Goal: Entertainment & Leisure: Consume media (video, audio)

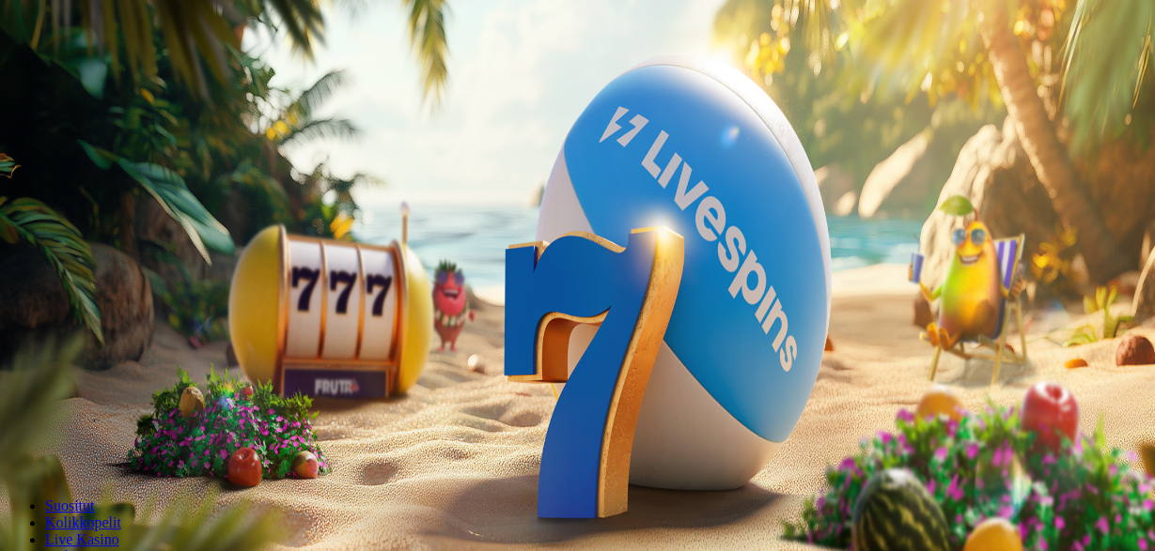
click at [15, 442] on span "minus icon" at bounding box center [15, 442] width 0 height 0
click at [38, 442] on span "plus icon" at bounding box center [38, 442] width 0 height 0
type input "***"
click at [99, 449] on span "Talleta ja pelaa" at bounding box center [57, 456] width 84 height 14
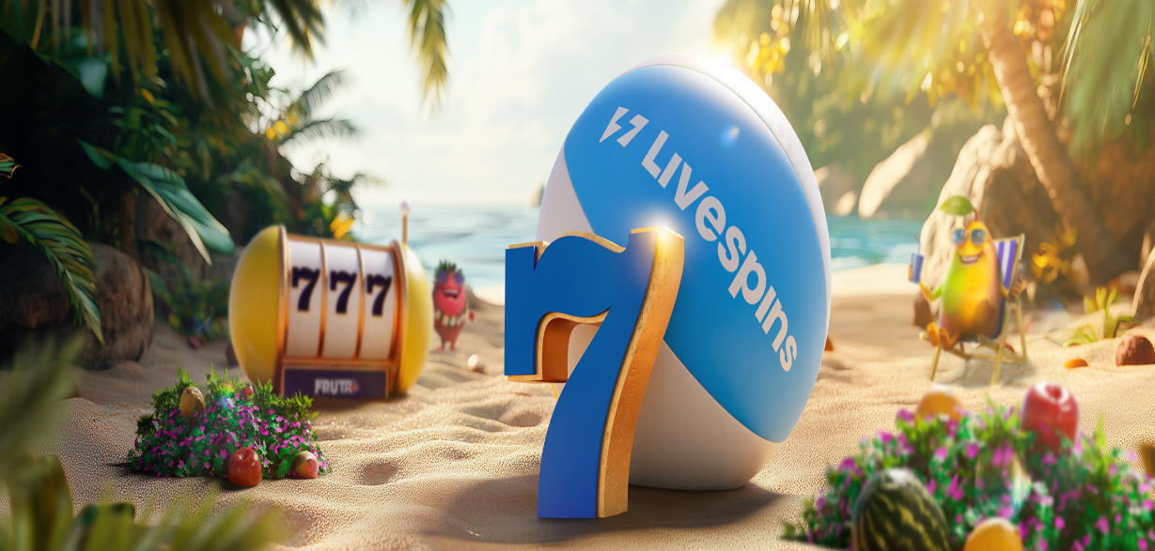
click at [322, 211] on h2 "Aloita pelaaminen" at bounding box center [578, 223] width 1140 height 25
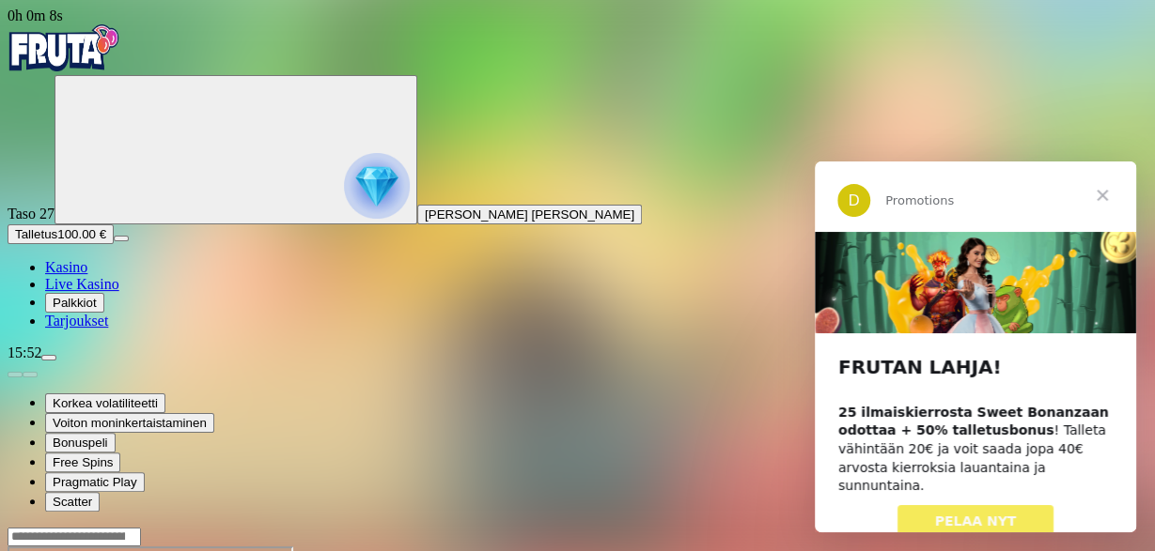
click at [1105, 196] on span "Sulje" at bounding box center [1102, 196] width 68 height 68
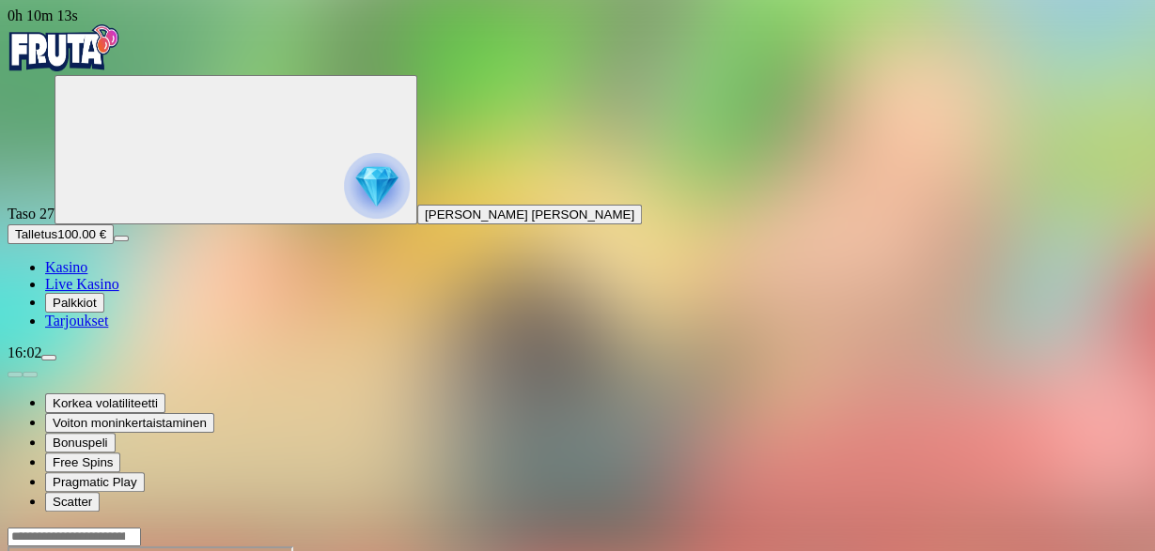
click at [106, 51] on img "Primary" at bounding box center [64, 47] width 113 height 47
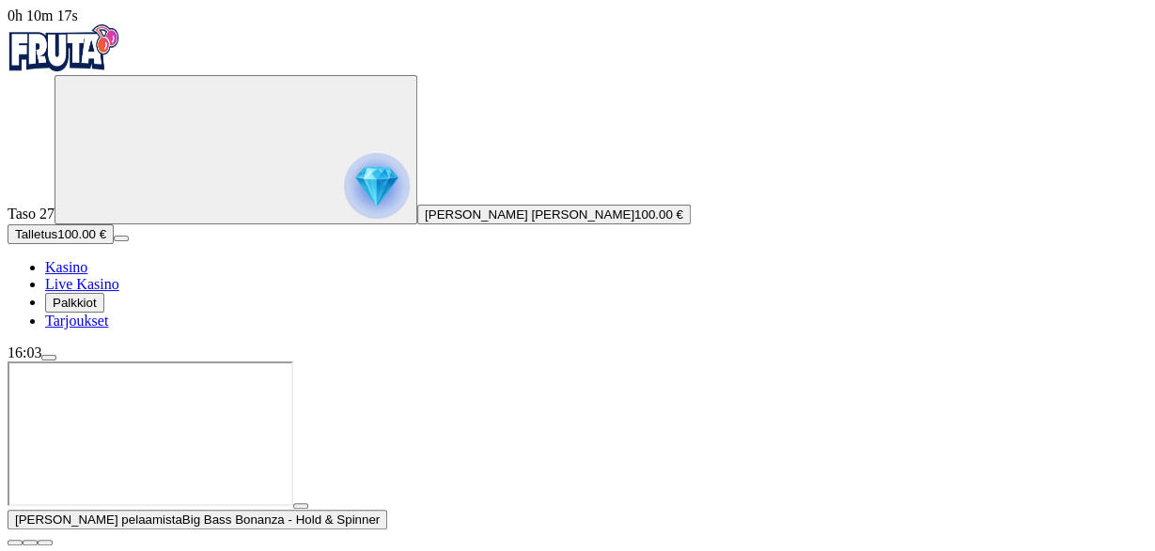
scroll to position [195, 0]
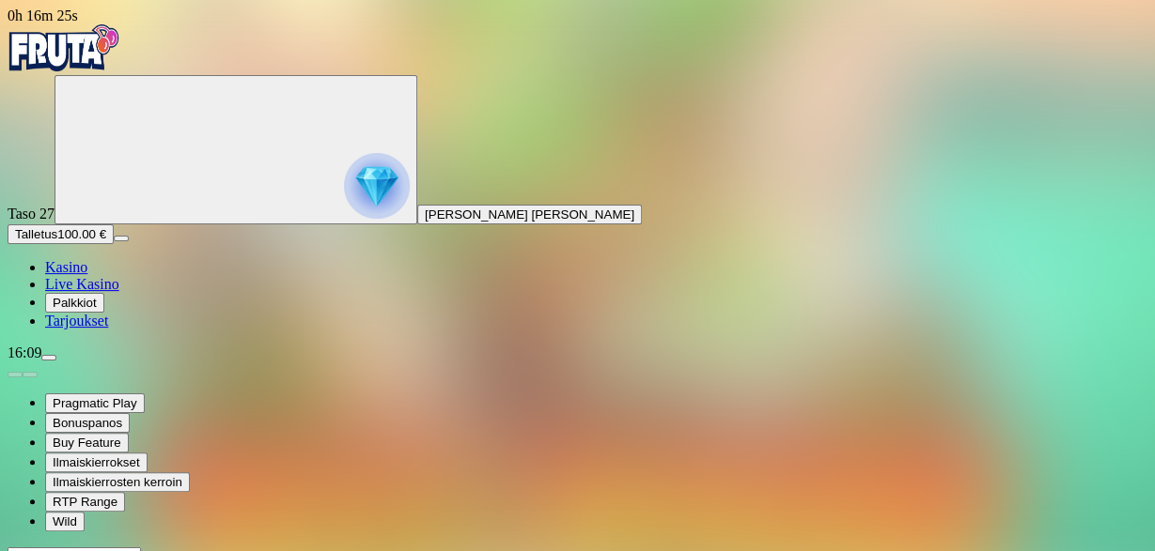
click at [90, 56] on img "Primary" at bounding box center [64, 47] width 113 height 47
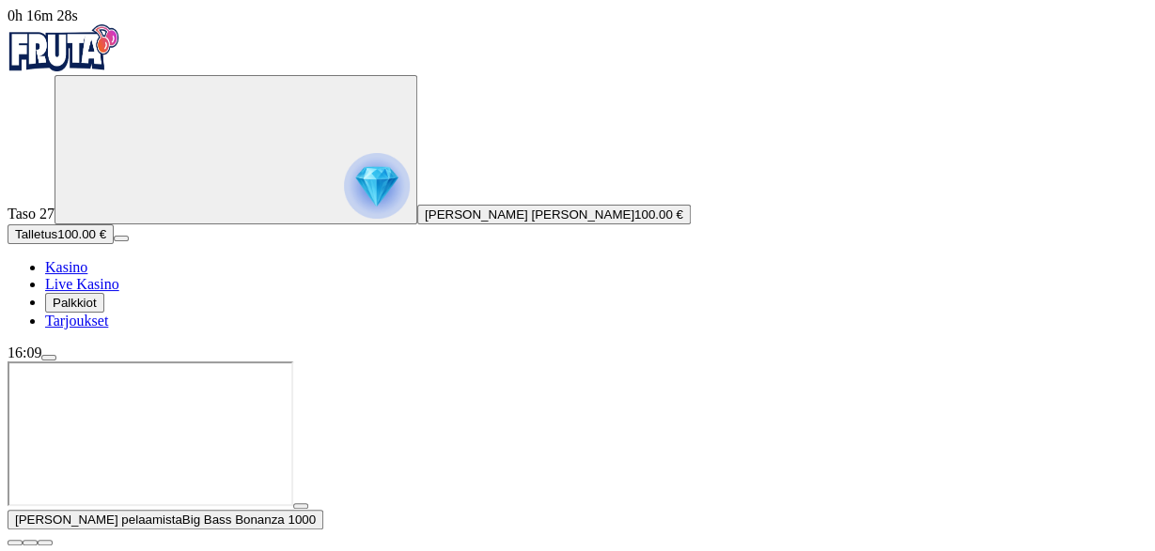
click at [112, 60] on img "Primary" at bounding box center [64, 47] width 113 height 47
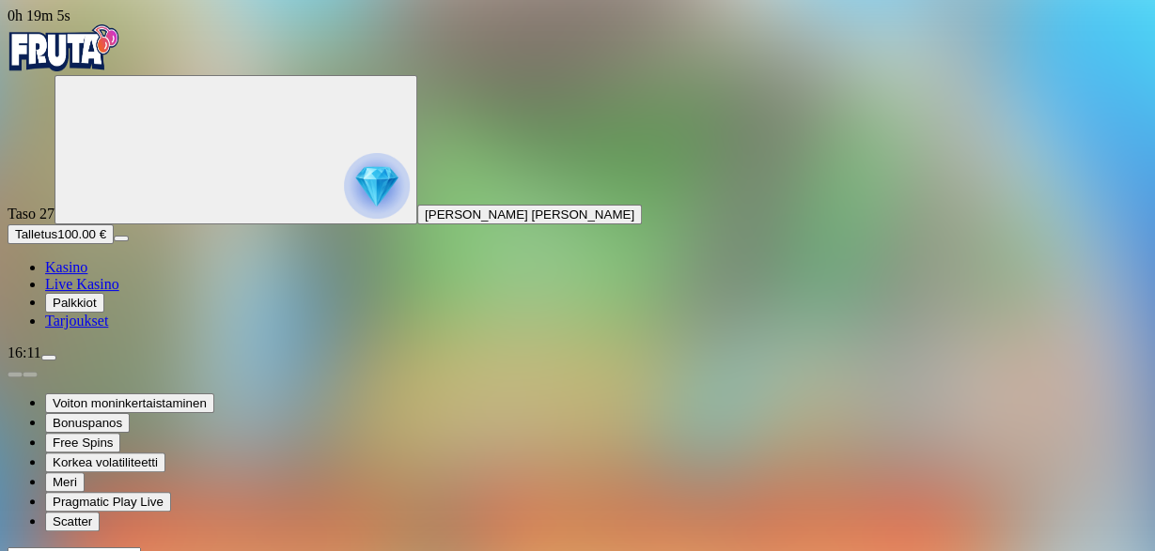
click at [120, 67] on img "Primary" at bounding box center [64, 47] width 113 height 47
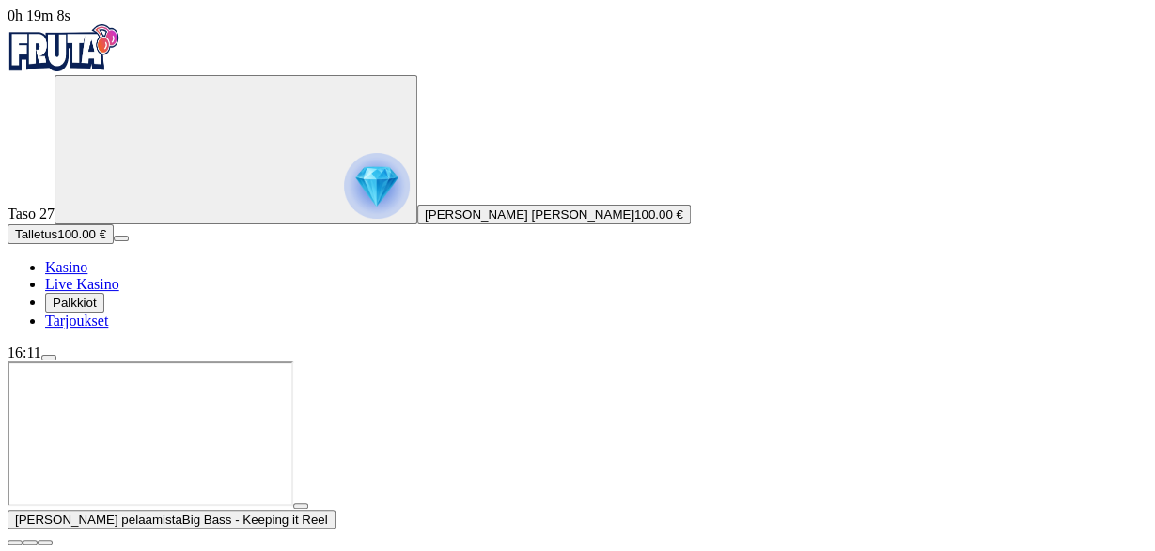
click at [120, 55] on img "Primary" at bounding box center [64, 47] width 113 height 47
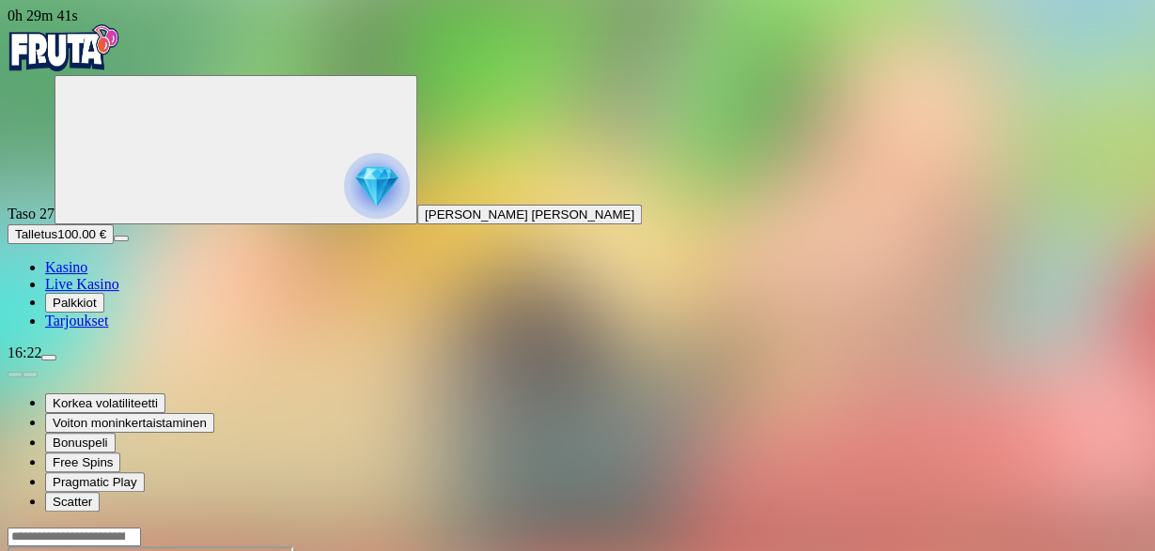
click at [49, 358] on span "menu icon" at bounding box center [49, 358] width 0 height 0
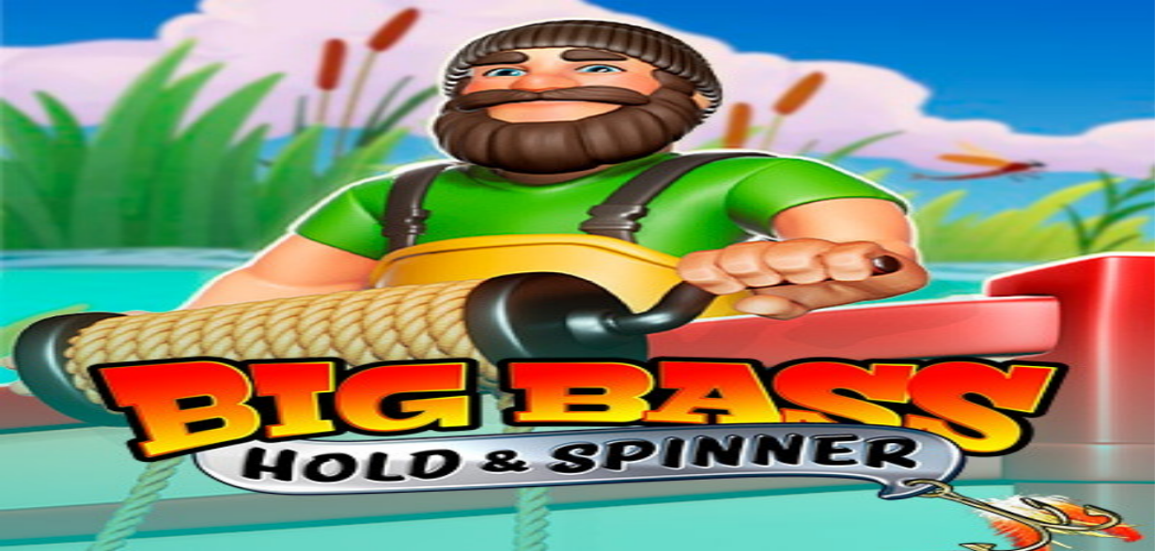
click at [107, 75] on span "Kirjaudu" at bounding box center [130, 68] width 46 height 14
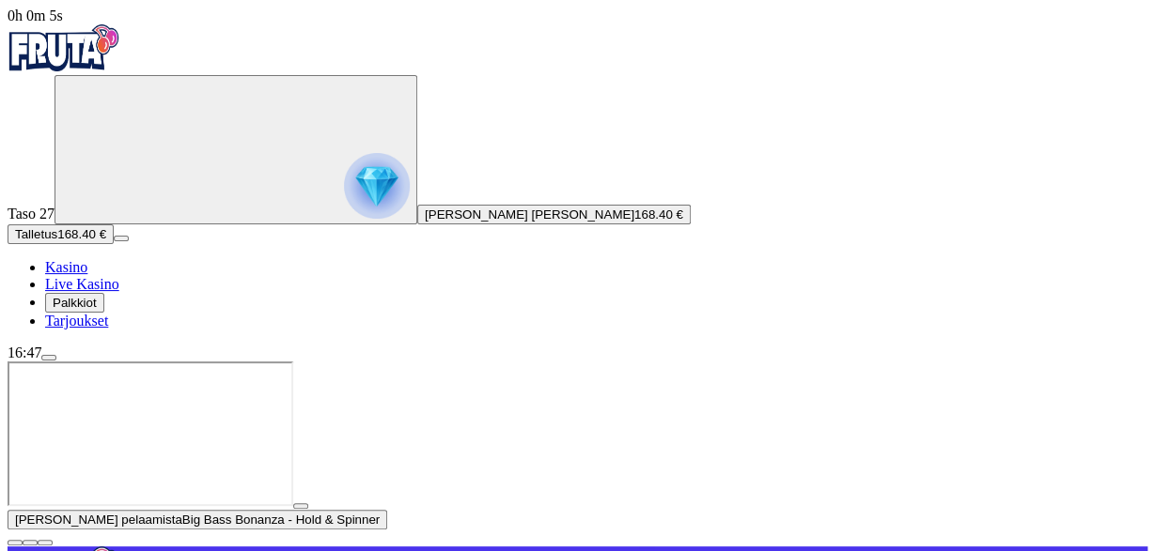
click at [15, 543] on span "close icon" at bounding box center [15, 543] width 0 height 0
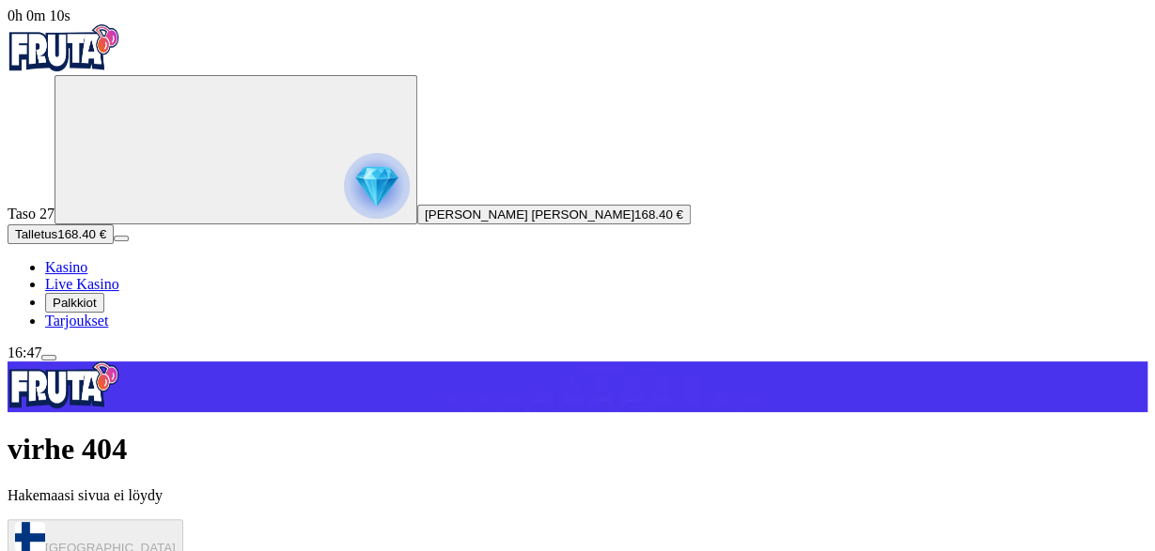
click at [120, 59] on img "Primary" at bounding box center [64, 47] width 113 height 47
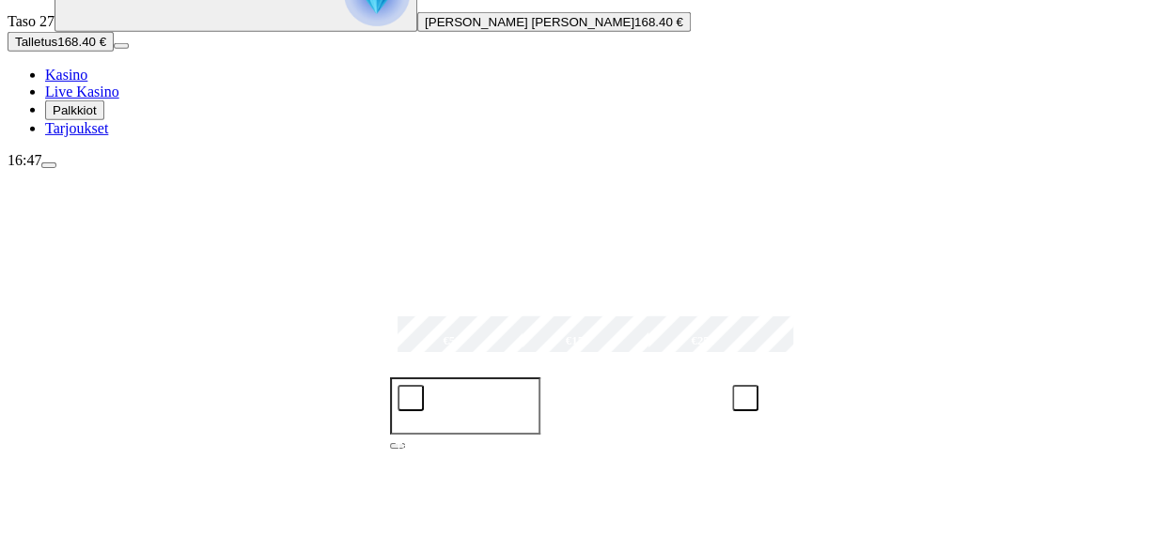
scroll to position [195, 0]
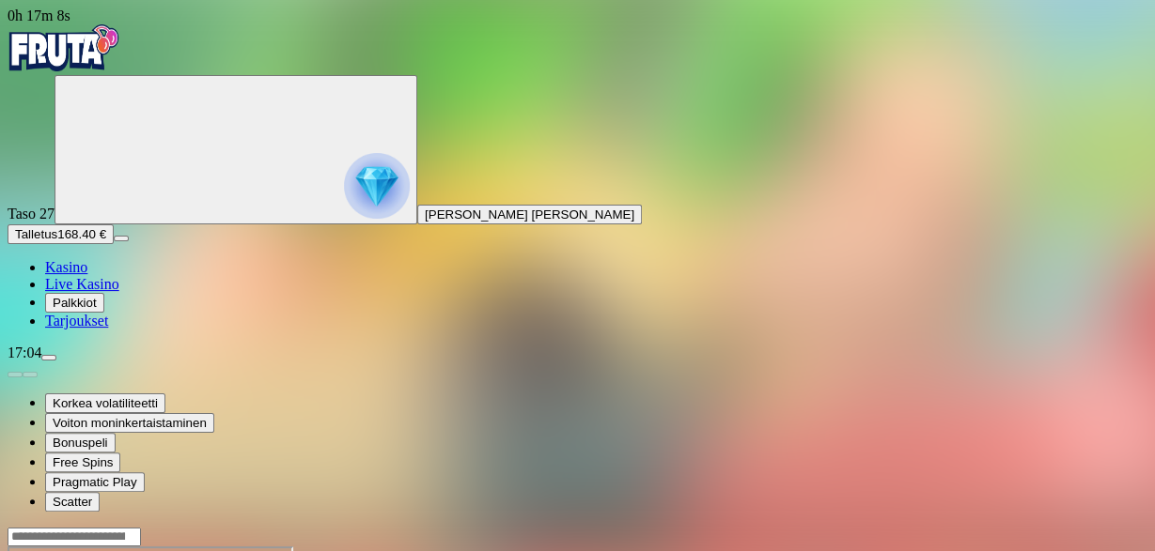
click at [96, 56] on img "Primary" at bounding box center [64, 47] width 113 height 47
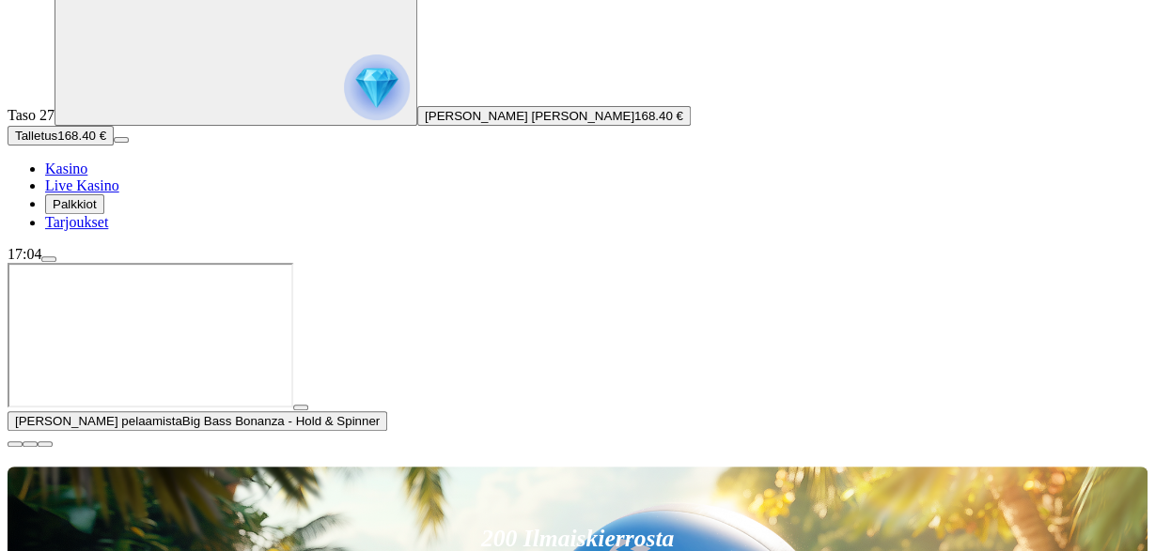
scroll to position [293, 0]
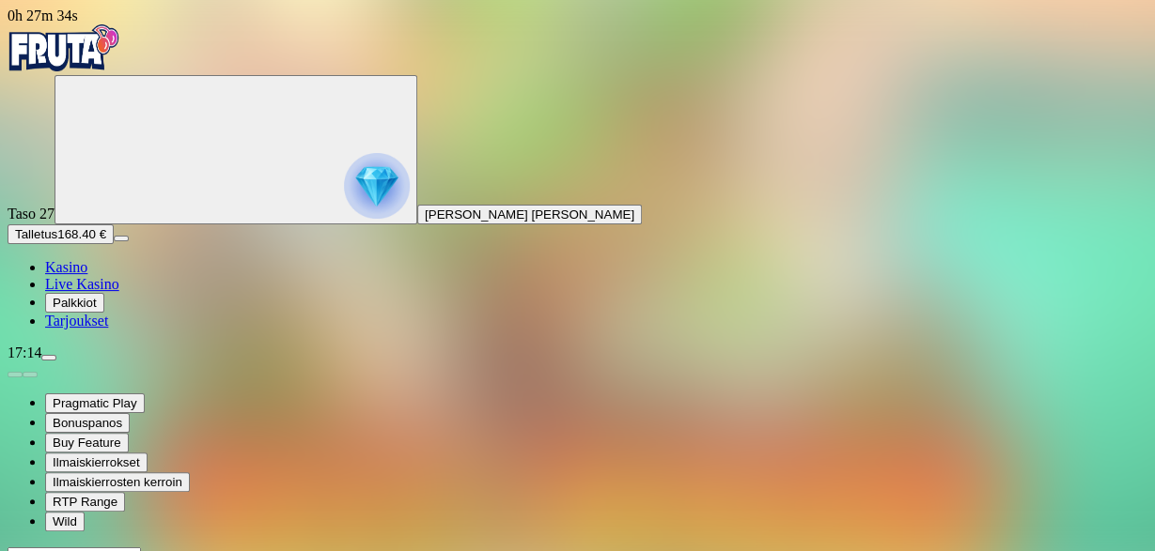
click at [112, 45] on img "Primary" at bounding box center [64, 47] width 113 height 47
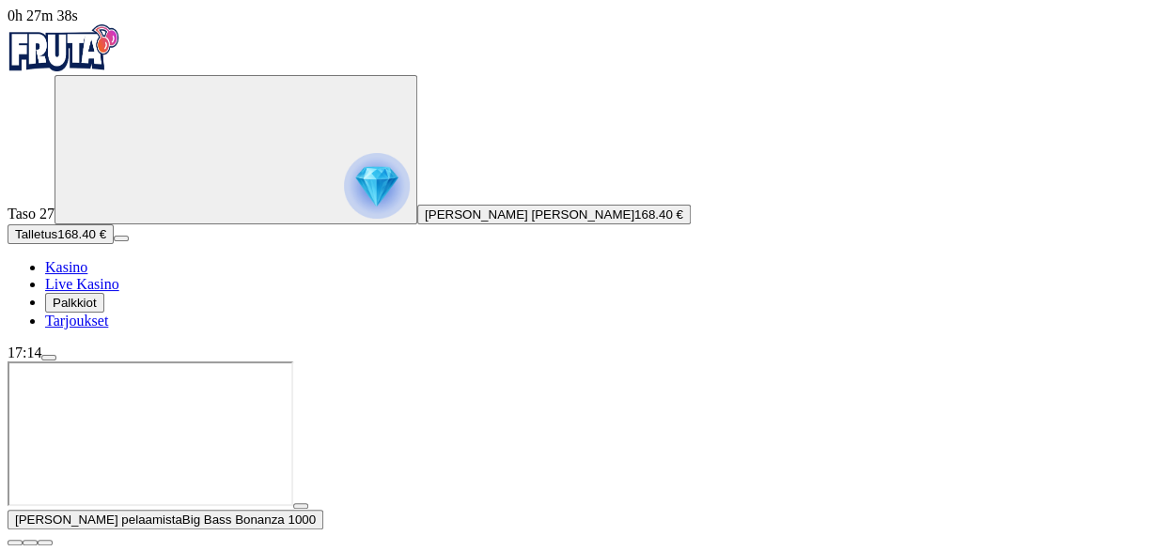
scroll to position [195, 0]
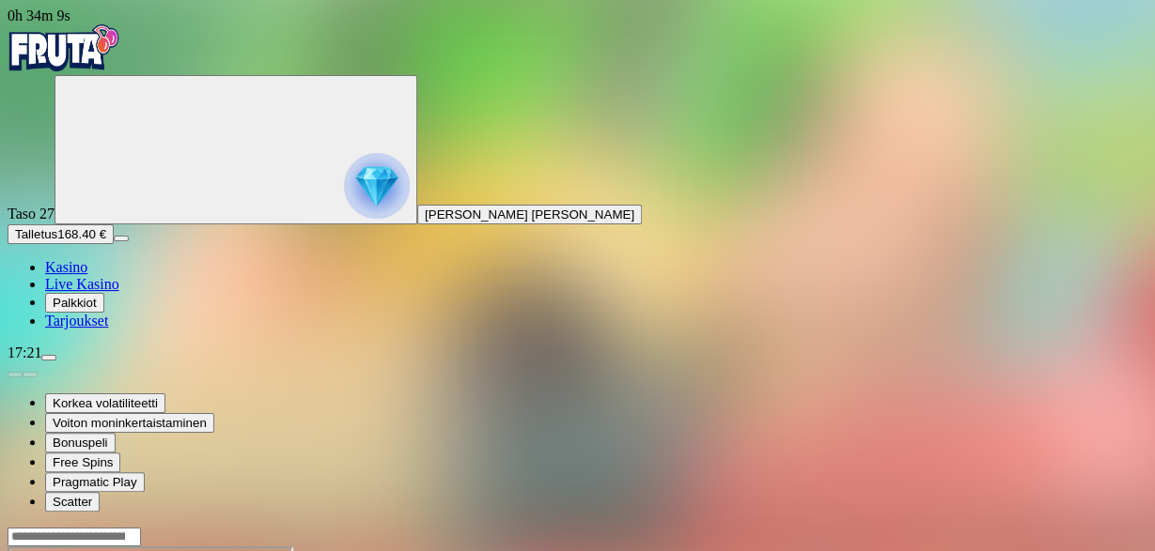
click at [49, 358] on span "menu icon" at bounding box center [49, 358] width 0 height 0
